Goal: Download file/media

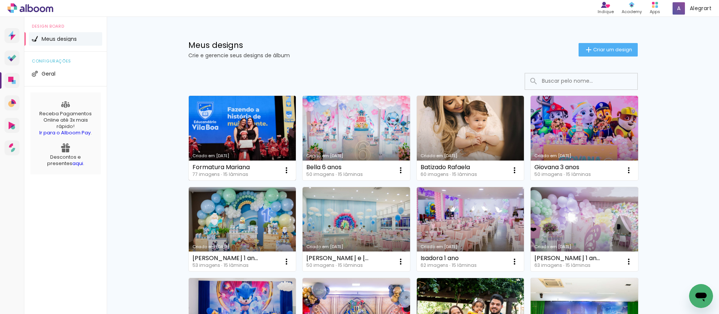
click at [234, 136] on link "Criado em [DATE]" at bounding box center [242, 138] width 107 height 85
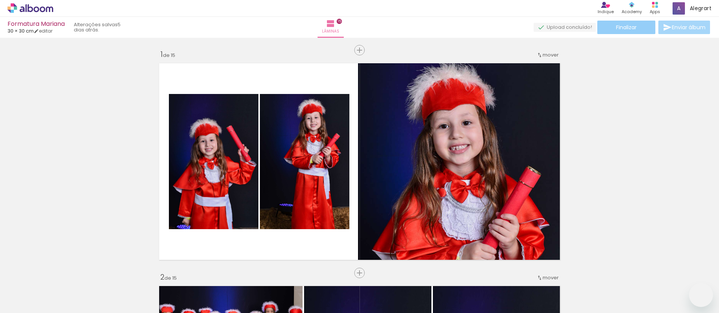
click at [636, 24] on paper-button "Finalizar" at bounding box center [626, 27] width 58 height 13
click at [619, 28] on span "Finalizar" at bounding box center [626, 27] width 21 height 5
click at [624, 27] on span "Finalizar" at bounding box center [626, 27] width 21 height 5
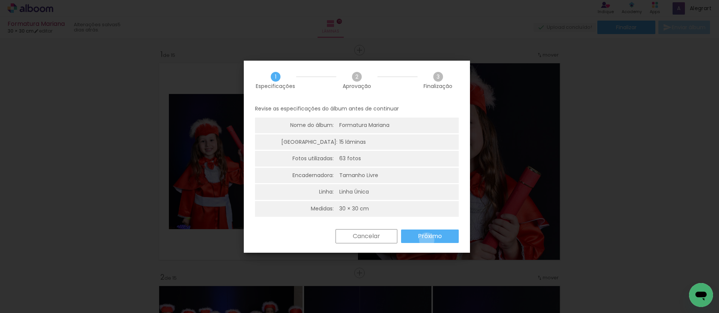
click at [0, 0] on slot "Próximo" at bounding box center [0, 0] width 0 height 0
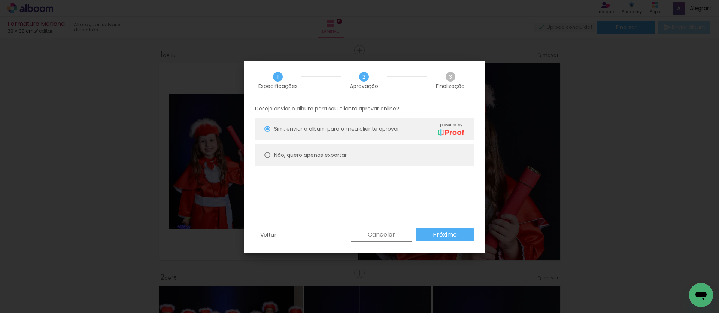
click at [352, 155] on paper-radio-button "Não, quero apenas exportar" at bounding box center [364, 155] width 219 height 22
type paper-radio-button "on"
click at [450, 253] on iron-overlay-backdrop at bounding box center [359, 156] width 719 height 313
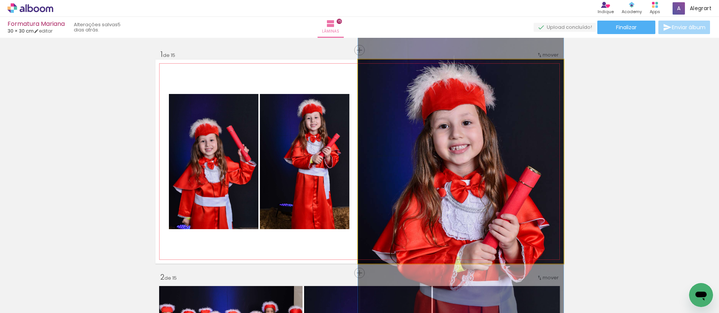
click at [454, 233] on quentale-photo at bounding box center [461, 162] width 206 height 204
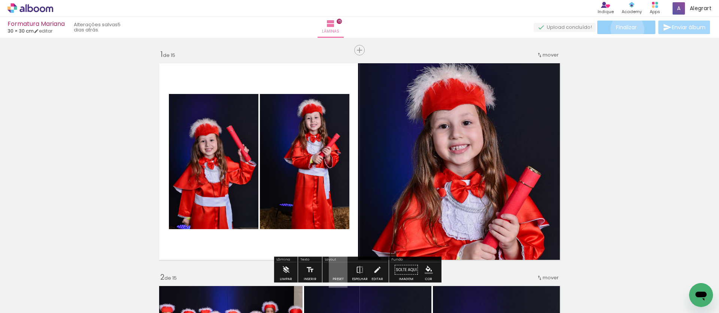
click at [625, 29] on span "Finalizar" at bounding box center [626, 27] width 21 height 5
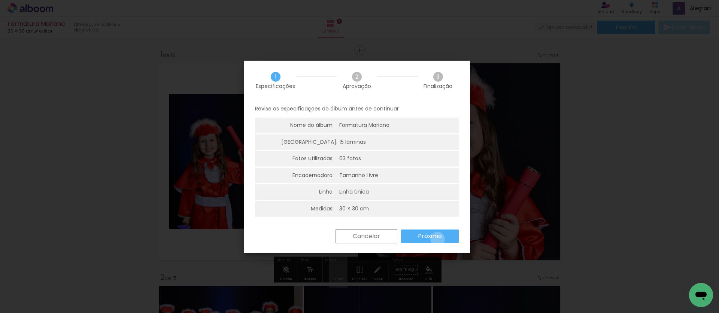
click at [0, 0] on slot "Próximo" at bounding box center [0, 0] width 0 height 0
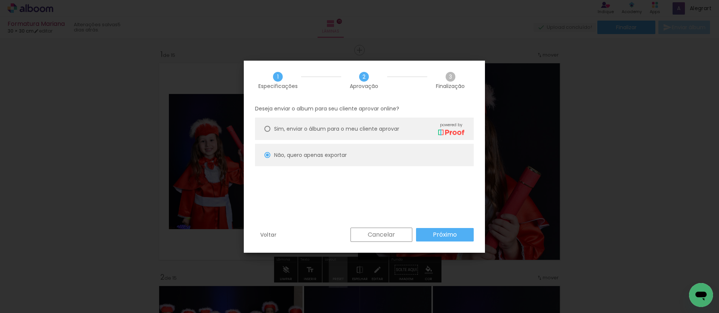
click at [459, 234] on paper-button "Próximo" at bounding box center [445, 234] width 58 height 13
type input "Alta, 300 DPI"
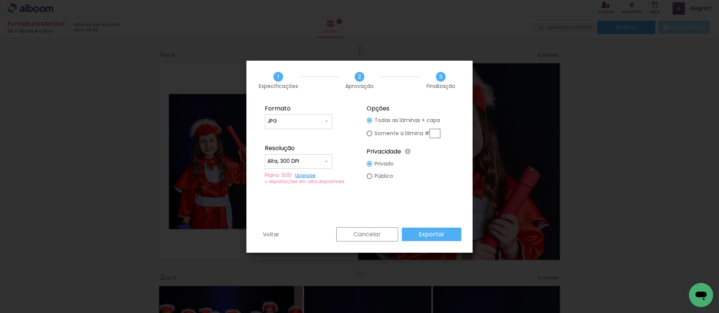
drag, startPoint x: 443, startPoint y: 242, endPoint x: 442, endPoint y: 237, distance: 4.2
click at [443, 242] on div "Voltar Cancelar Exportar" at bounding box center [359, 239] width 226 height 25
click at [0, 0] on slot "Exportar" at bounding box center [0, 0] width 0 height 0
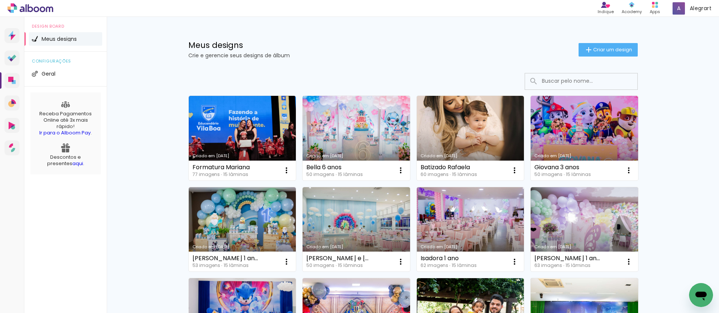
click at [473, 125] on link "Criado em [DATE]" at bounding box center [470, 138] width 107 height 85
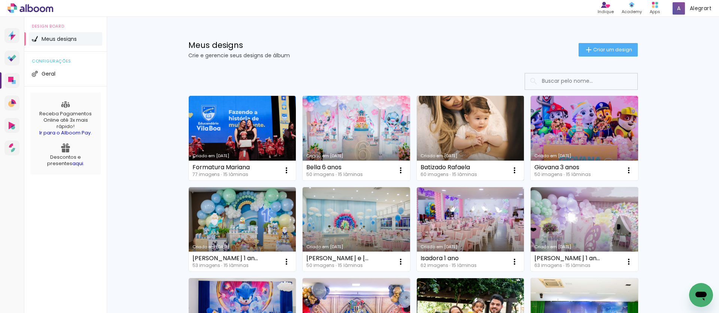
click at [449, 122] on link "Criado em [DATE]" at bounding box center [470, 138] width 107 height 85
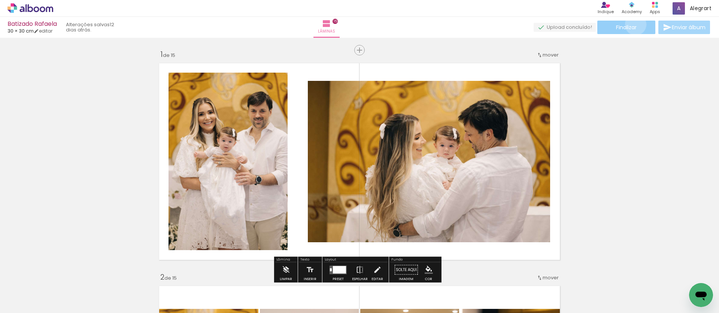
click at [633, 25] on span "Finalizar" at bounding box center [626, 27] width 21 height 5
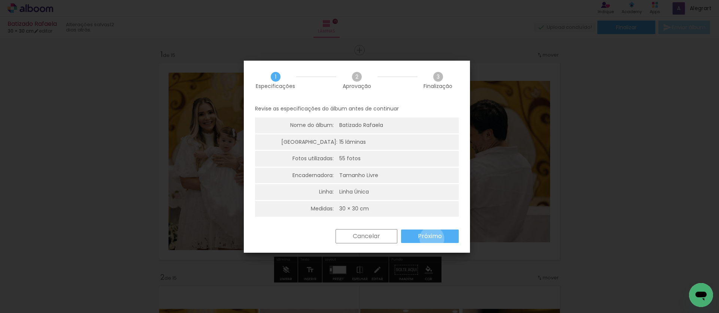
drag, startPoint x: 432, startPoint y: 239, endPoint x: 427, endPoint y: 221, distance: 17.9
click at [0, 0] on slot "Próximo" at bounding box center [0, 0] width 0 height 0
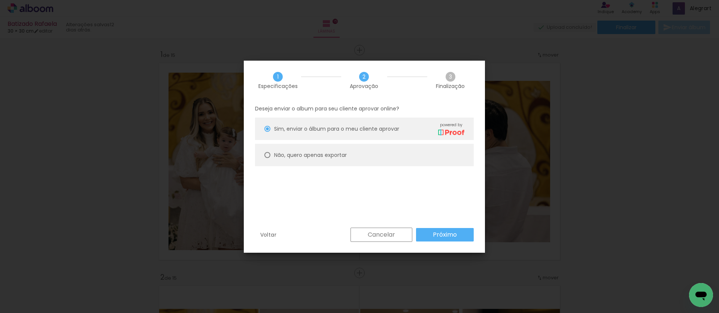
click at [0, 0] on paper-radio-button "Não, quero apenas exportar" at bounding box center [0, 0] width 0 height 0
type paper-radio-button "on"
drag, startPoint x: 438, startPoint y: 243, endPoint x: 439, endPoint y: 234, distance: 9.0
click at [0, 0] on div "Voltar Cancelar Próximo" at bounding box center [0, 0] width 0 height 0
click at [0, 0] on slot "Próximo" at bounding box center [0, 0] width 0 height 0
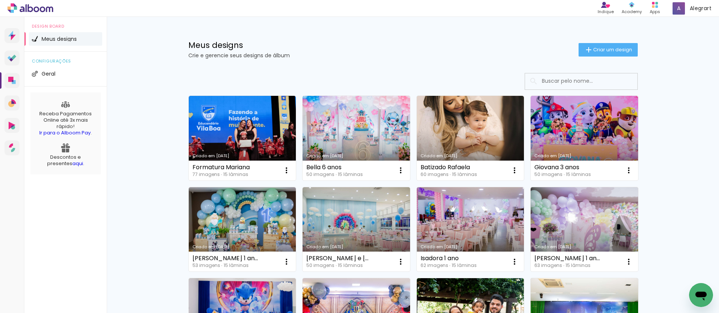
click at [458, 141] on link "Criado em [DATE]" at bounding box center [470, 138] width 107 height 85
